Goal: Information Seeking & Learning: Check status

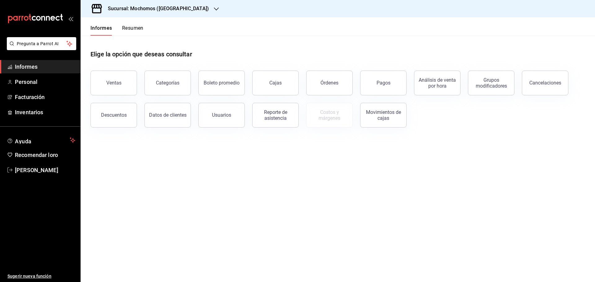
click at [125, 29] on font "Resumen" at bounding box center [132, 28] width 21 height 6
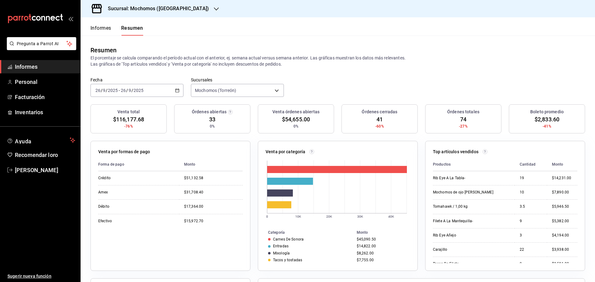
click at [103, 27] on font "Informes" at bounding box center [100, 28] width 21 height 6
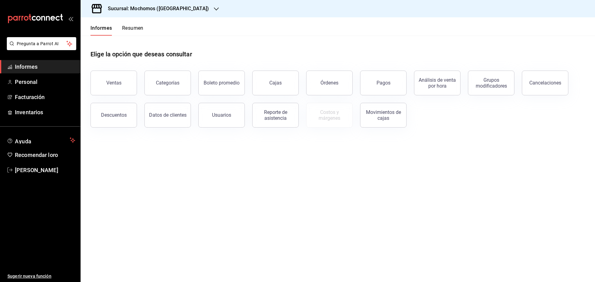
click at [129, 31] on font "Resumen" at bounding box center [132, 28] width 21 height 7
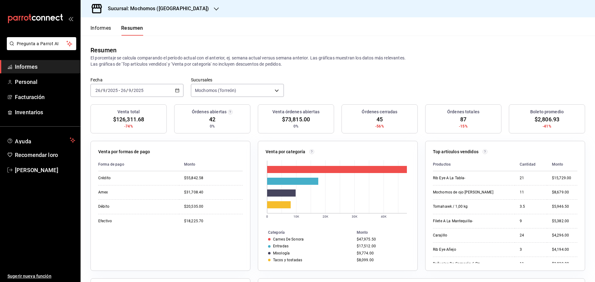
click at [106, 31] on font "Informes" at bounding box center [100, 28] width 21 height 7
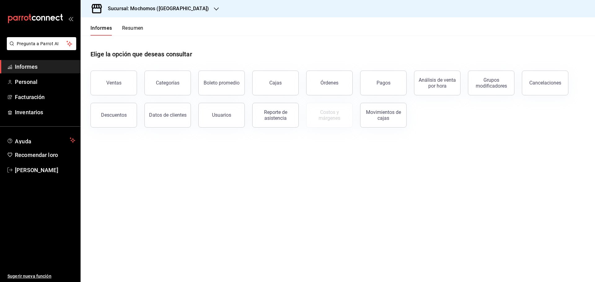
click at [320, 85] on button "Órdenes" at bounding box center [329, 83] width 46 height 25
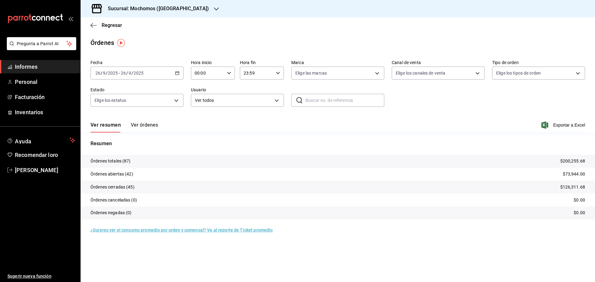
click at [228, 72] on icon "button" at bounding box center [229, 73] width 4 height 4
click at [204, 104] on button "05" at bounding box center [202, 101] width 20 height 12
type input "05:00"
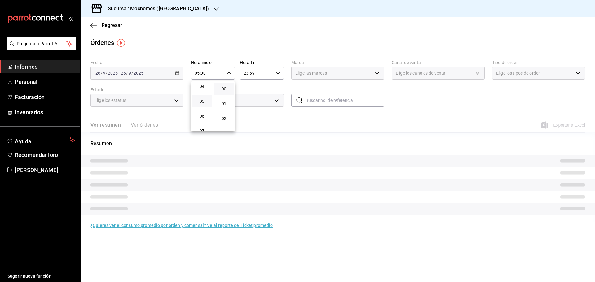
click at [204, 104] on button "05" at bounding box center [202, 101] width 20 height 12
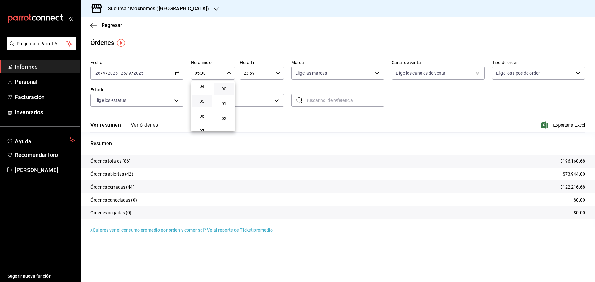
click at [565, 127] on div at bounding box center [297, 141] width 595 height 282
click at [140, 125] on font "Ver órdenes" at bounding box center [144, 125] width 27 height 6
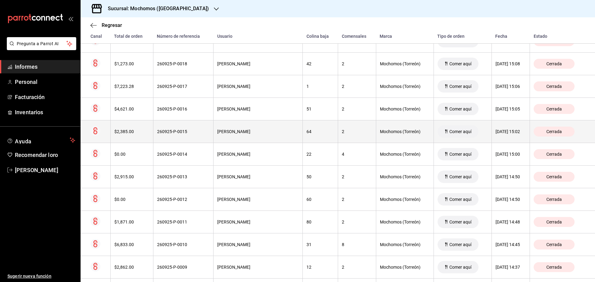
scroll to position [1654, 0]
